Goal: Complete application form

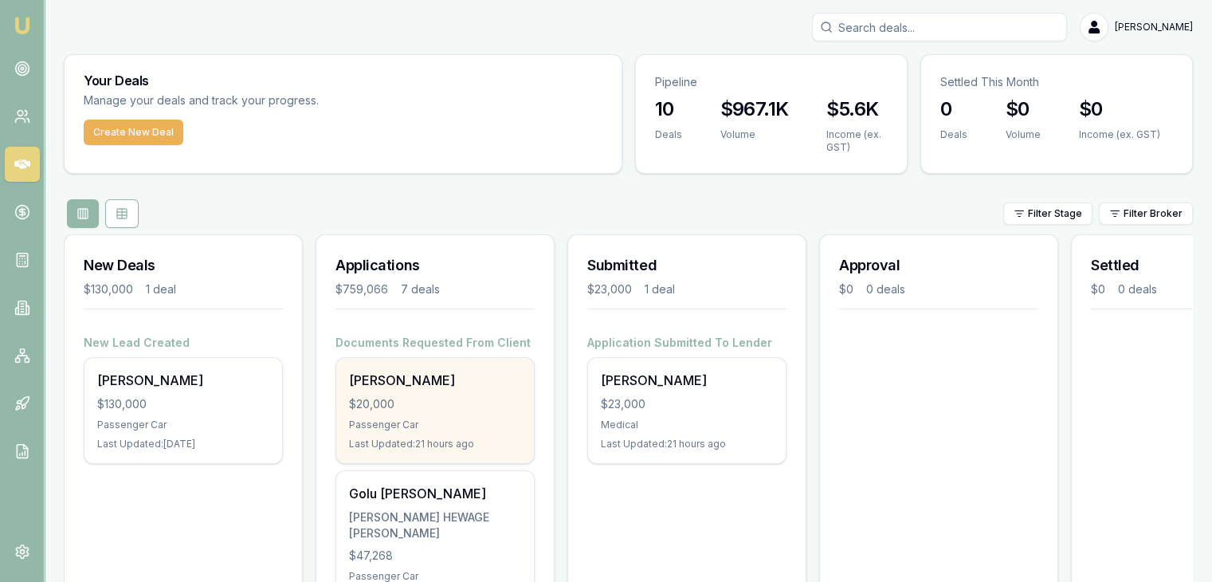
click at [425, 427] on div "Passenger Car" at bounding box center [435, 424] width 172 height 13
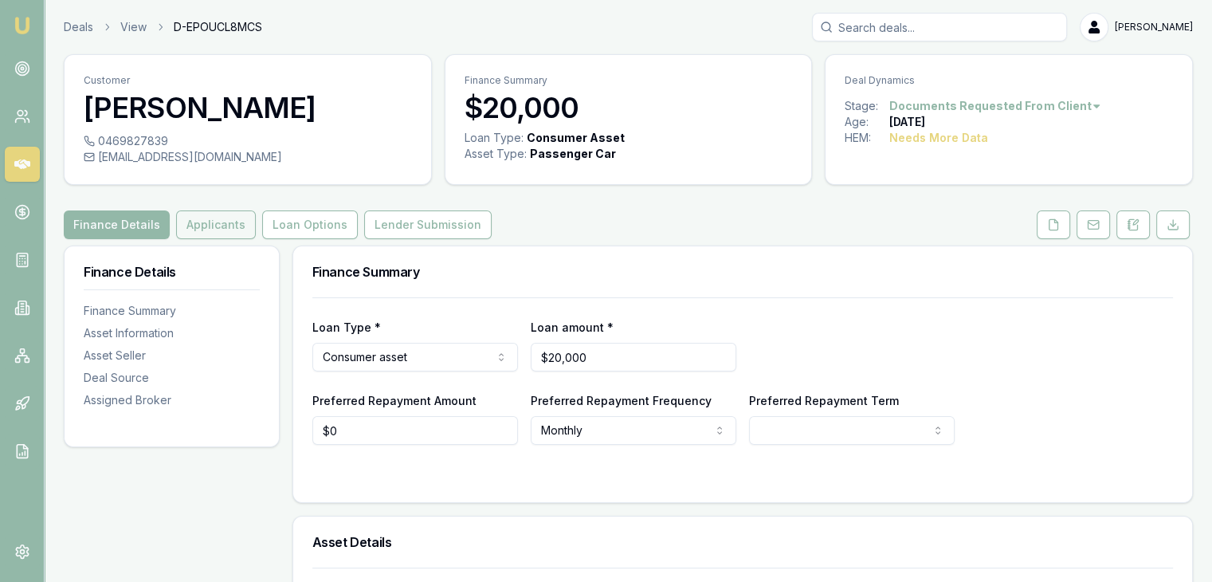
click at [221, 224] on button "Applicants" at bounding box center [216, 224] width 80 height 29
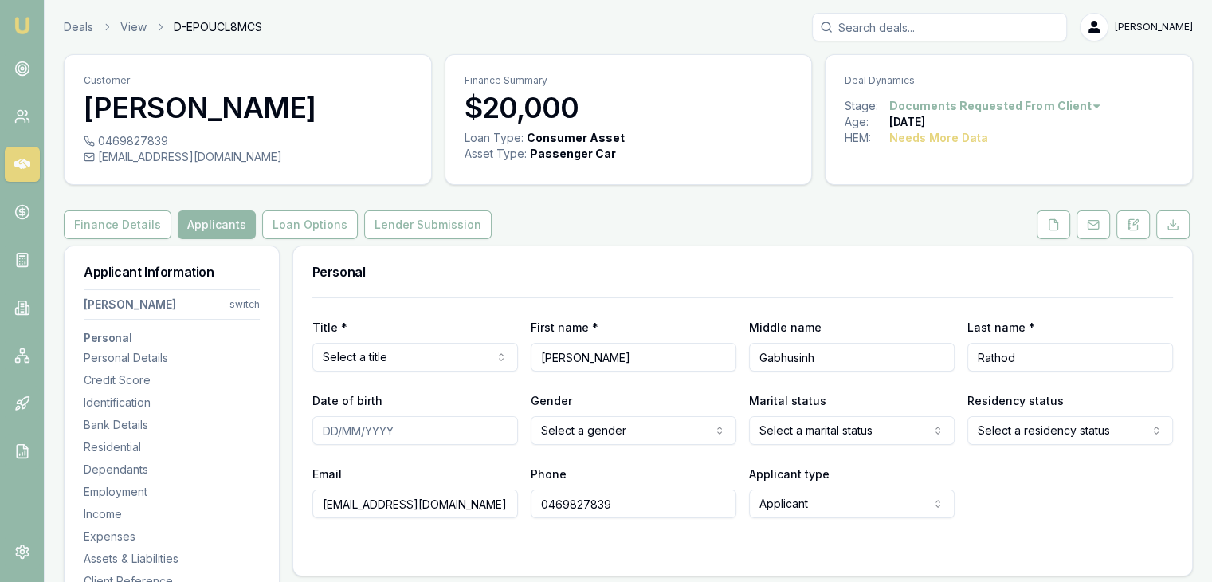
drag, startPoint x: 322, startPoint y: 504, endPoint x: 513, endPoint y: 508, distance: 191.3
click at [513, 508] on input "[EMAIL_ADDRESS][DOMAIN_NAME]" at bounding box center [415, 503] width 206 height 29
drag, startPoint x: 535, startPoint y: 502, endPoint x: 622, endPoint y: 502, distance: 86.9
click at [622, 502] on input "0469827839" at bounding box center [634, 503] width 206 height 29
click at [457, 356] on html "Emu Broker Deals View D-EPOUCL8MCS Pinkesh Patel Toggle Menu Customer Chiragkum…" at bounding box center [606, 291] width 1212 height 582
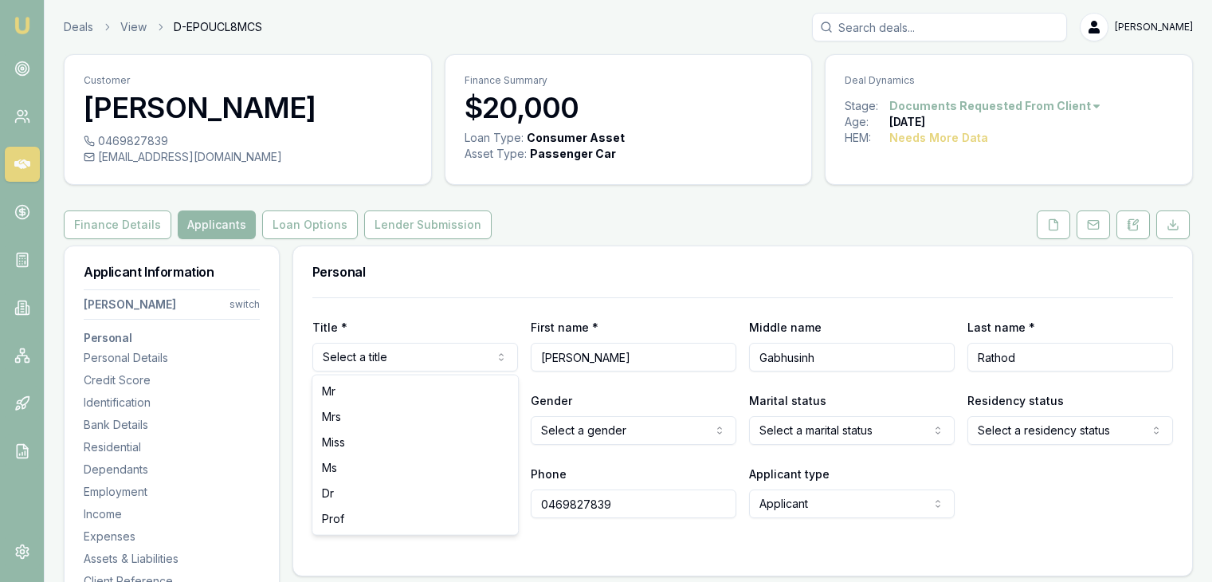
drag, startPoint x: 424, startPoint y: 392, endPoint x: 485, endPoint y: 250, distance: 154.5
